Goal: Task Accomplishment & Management: Complete application form

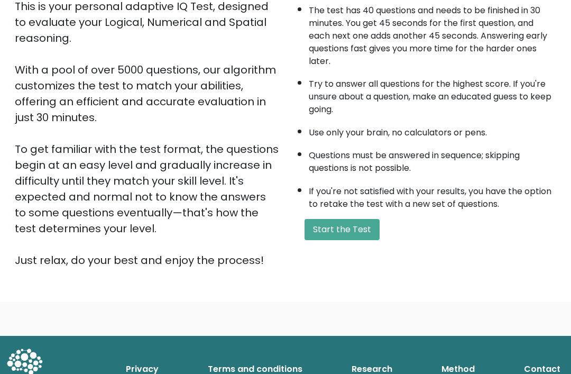
scroll to position [132, 0]
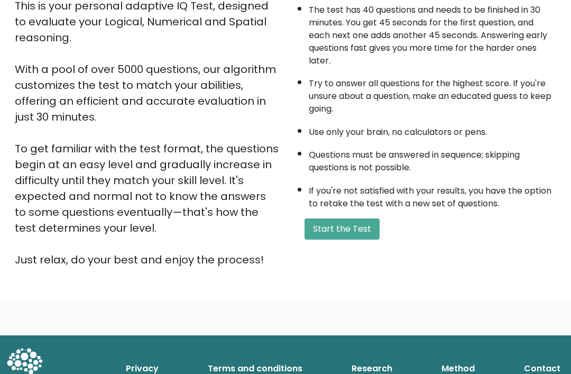
click at [350, 239] on button "Start the Test" at bounding box center [341, 228] width 75 height 21
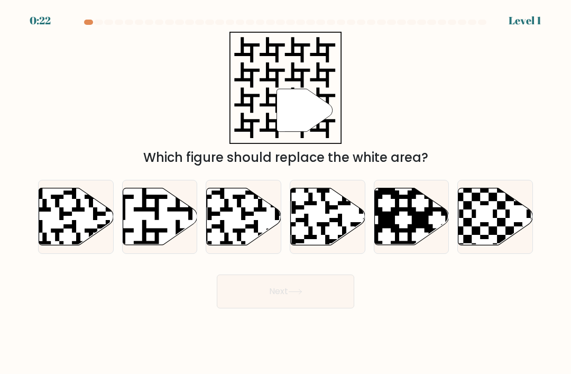
click at [155, 231] on icon at bounding box center [160, 216] width 75 height 57
click at [285, 192] on input "b." at bounding box center [285, 189] width 1 height 5
radio input "true"
click at [265, 306] on button "Next" at bounding box center [285, 291] width 137 height 34
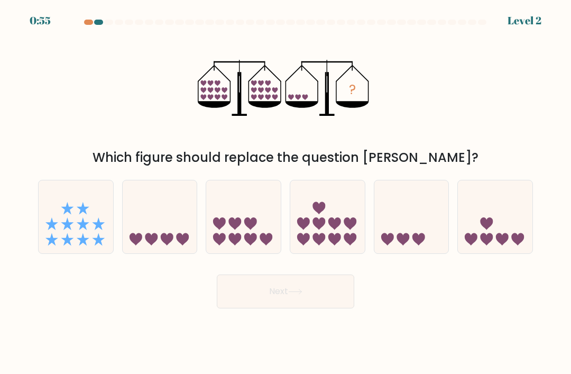
click at [416, 245] on icon at bounding box center [418, 239] width 13 height 13
click at [286, 192] on input "e." at bounding box center [285, 189] width 1 height 5
radio input "true"
click at [267, 304] on button "Next" at bounding box center [285, 291] width 137 height 34
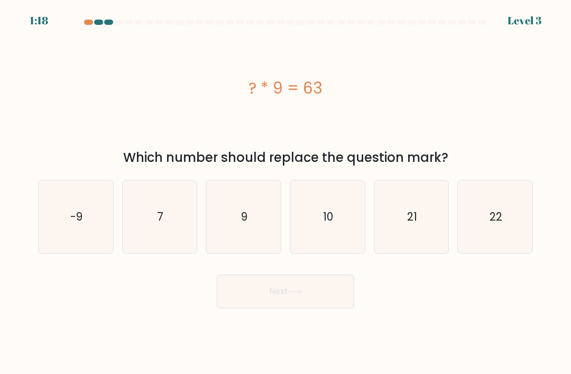
click at [248, 224] on icon "9" at bounding box center [243, 216] width 73 height 73
click at [285, 192] on input "c. 9" at bounding box center [285, 189] width 1 height 5
radio input "true"
click at [255, 304] on button "Next" at bounding box center [285, 291] width 137 height 34
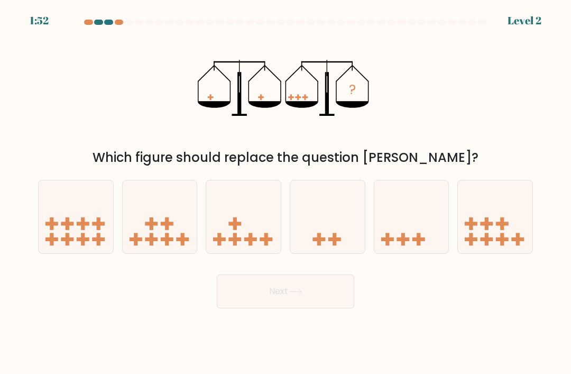
click at [405, 240] on icon at bounding box center [411, 217] width 75 height 62
click at [286, 192] on input "e." at bounding box center [285, 189] width 1 height 5
radio input "true"
click at [271, 298] on button "Next" at bounding box center [285, 291] width 137 height 34
